Goal: Transaction & Acquisition: Purchase product/service

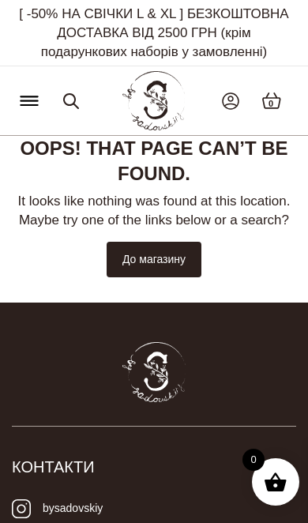
click at [165, 260] on link "До магазину" at bounding box center [154, 260] width 95 height 36
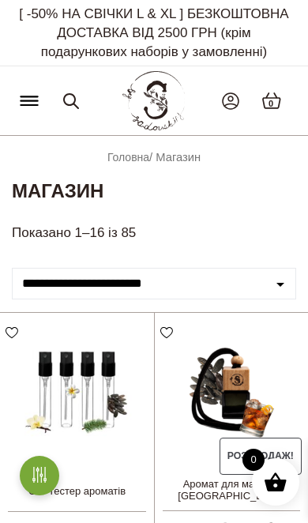
click at [82, 90] on link at bounding box center [71, 101] width 28 height 57
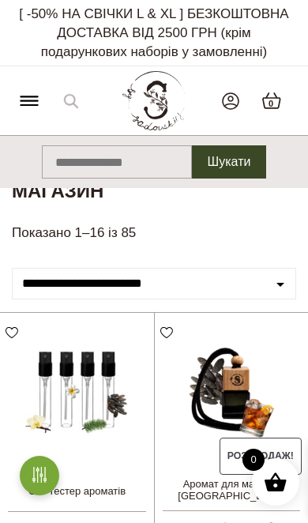
click at [127, 174] on input "Шукати:" at bounding box center [117, 161] width 150 height 33
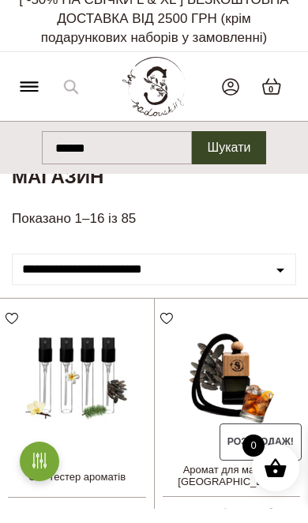
type input "******"
click at [235, 154] on button "Шукати" at bounding box center [229, 161] width 75 height 33
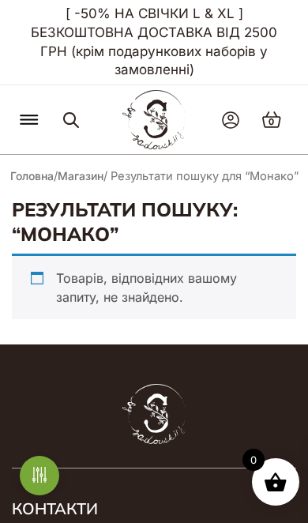
click at [61, 115] on link at bounding box center [71, 120] width 28 height 57
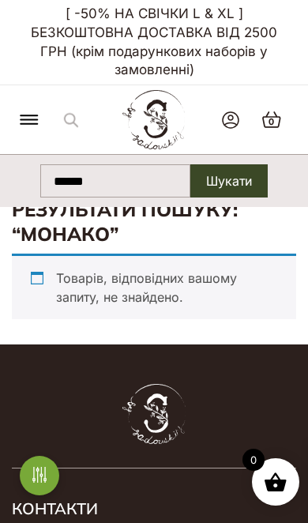
click at [171, 182] on input "******" at bounding box center [115, 180] width 150 height 33
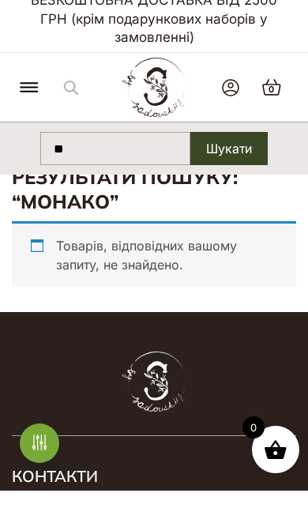
type input "*"
type input "******"
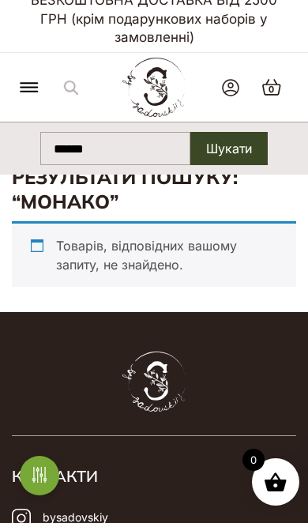
click at [264, 156] on button "Шукати" at bounding box center [228, 148] width 77 height 33
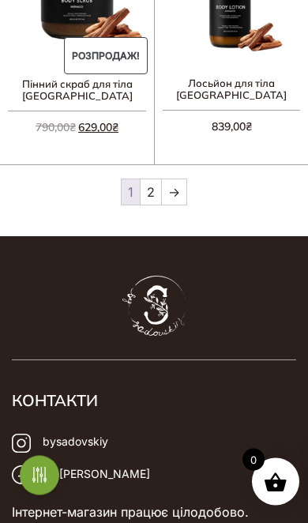
scroll to position [2212, 0]
click at [182, 204] on link "→" at bounding box center [174, 191] width 24 height 25
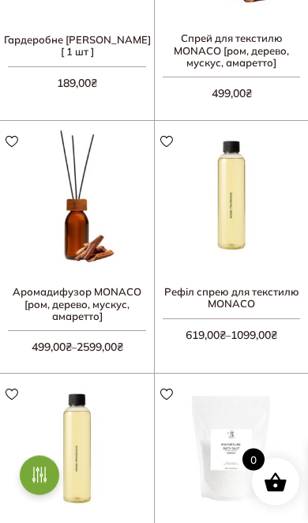
scroll to position [488, 0]
click at [0, 0] on link "Оберіть опції" at bounding box center [0, 0] width 0 height 0
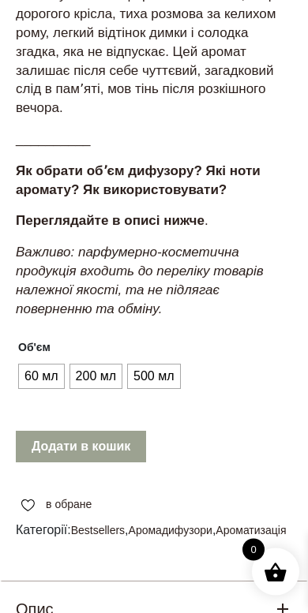
scroll to position [1262, 0]
click at [48, 364] on span "60 мл" at bounding box center [42, 376] width 42 height 25
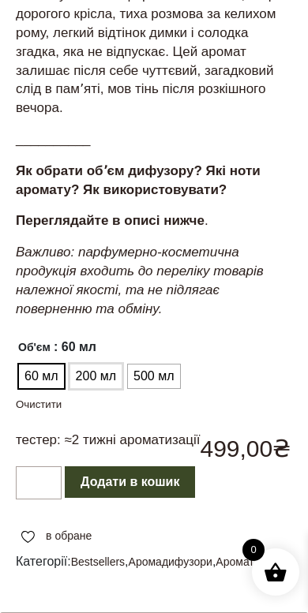
click at [91, 364] on span "200 мл" at bounding box center [96, 376] width 48 height 25
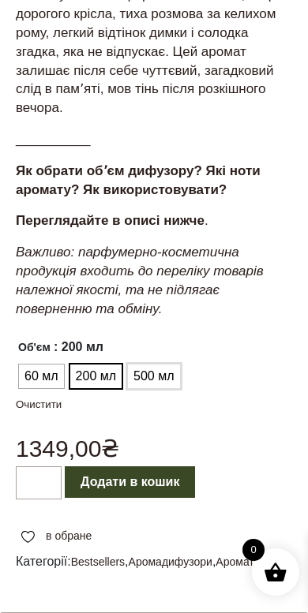
click at [161, 364] on span "500 мл" at bounding box center [153, 376] width 48 height 25
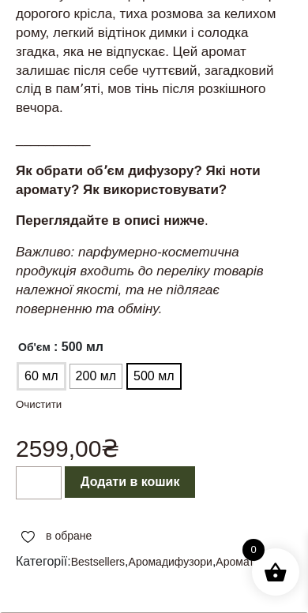
click at [41, 364] on span "60 мл" at bounding box center [42, 376] width 42 height 25
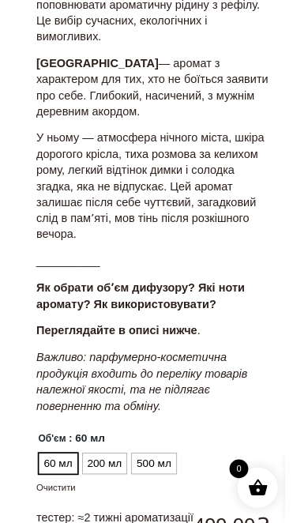
scroll to position [1094, 0]
